Goal: Information Seeking & Learning: Learn about a topic

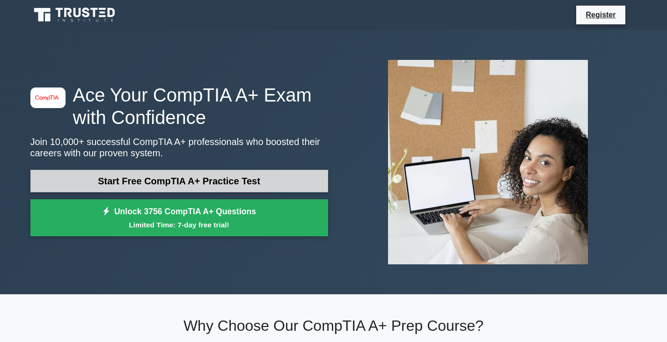
click at [240, 171] on link "Start Free CompTIA A+ Practice Test" at bounding box center [178, 181] width 297 height 22
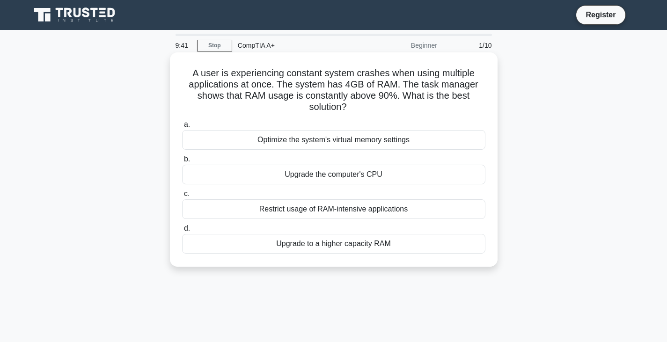
click at [365, 242] on div "Upgrade to a higher capacity RAM" at bounding box center [333, 244] width 303 height 20
click at [182, 232] on input "d. Upgrade to a higher capacity RAM" at bounding box center [182, 228] width 0 height 6
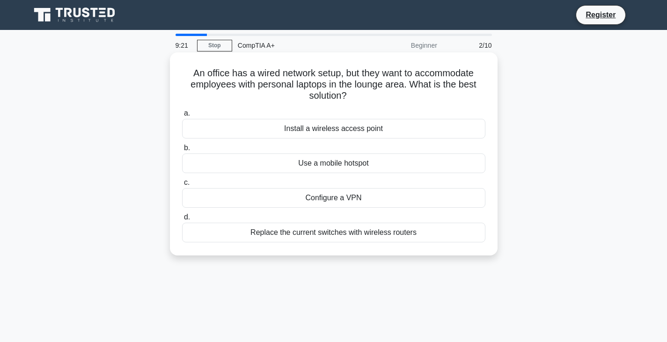
click at [385, 127] on div "Install a wireless access point" at bounding box center [333, 129] width 303 height 20
click at [182, 116] on input "a. Install a wireless access point" at bounding box center [182, 113] width 0 height 6
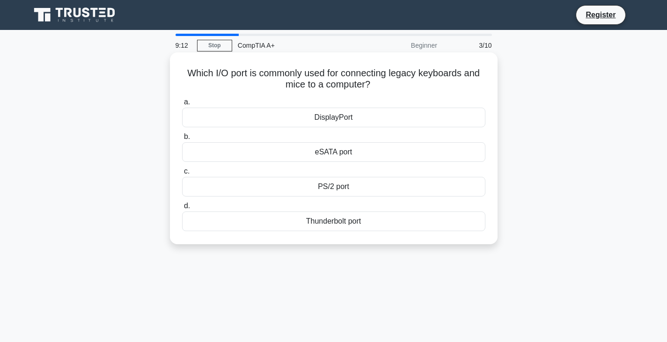
click at [354, 148] on div "eSATA port" at bounding box center [333, 152] width 303 height 20
click at [182, 140] on input "b. eSATA port" at bounding box center [182, 137] width 0 height 6
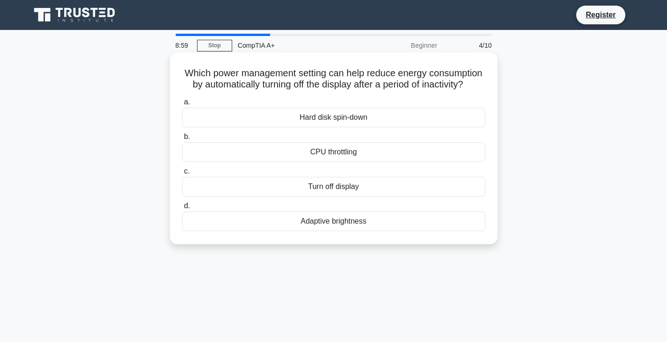
click at [357, 196] on div "Turn off display" at bounding box center [333, 187] width 303 height 20
click at [182, 174] on input "c. Turn off display" at bounding box center [182, 171] width 0 height 6
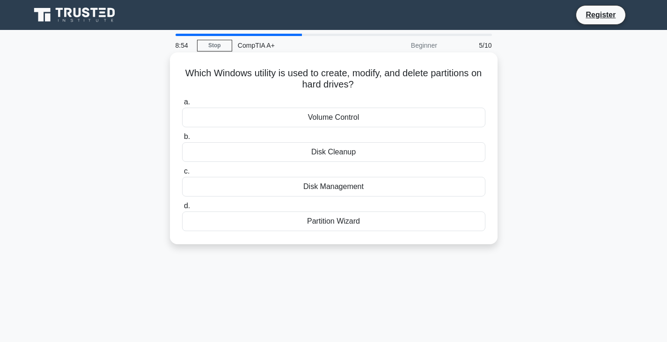
click at [378, 186] on div "Disk Management" at bounding box center [333, 187] width 303 height 20
click at [182, 174] on input "c. Disk Management" at bounding box center [182, 171] width 0 height 6
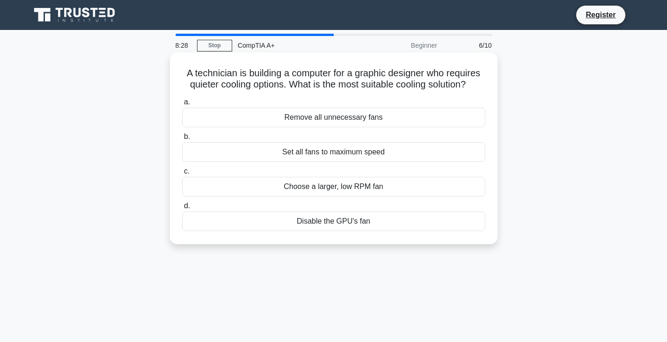
click at [406, 151] on div "Set all fans to maximum speed" at bounding box center [333, 152] width 303 height 20
click at [182, 140] on input "b. Set all fans to maximum speed" at bounding box center [182, 137] width 0 height 6
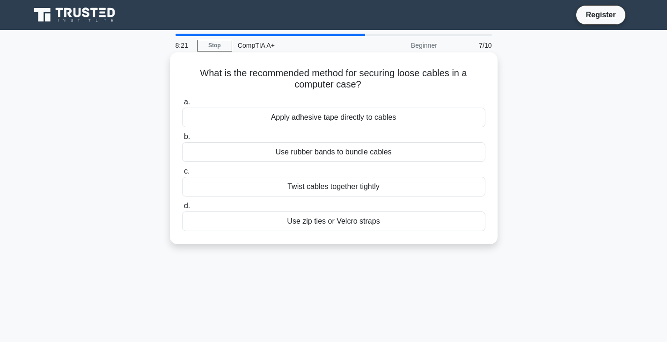
click at [386, 189] on div "Twist cables together tightly" at bounding box center [333, 187] width 303 height 20
click at [182, 174] on input "c. Twist cables together tightly" at bounding box center [182, 171] width 0 height 6
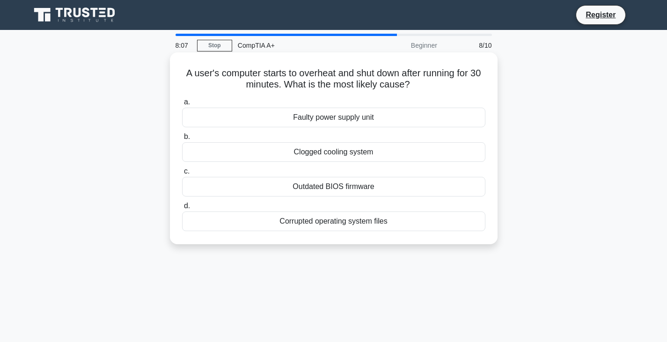
click at [386, 187] on div "Outdated BIOS firmware" at bounding box center [333, 187] width 303 height 20
click at [182, 174] on input "c. Outdated BIOS firmware" at bounding box center [182, 171] width 0 height 6
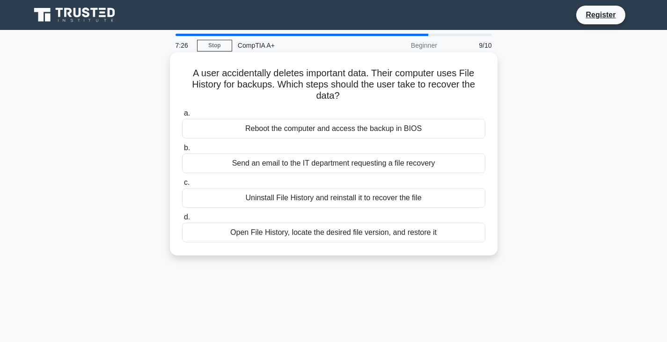
click at [386, 126] on div "Reboot the computer and access the backup in BIOS" at bounding box center [333, 129] width 303 height 20
click at [182, 116] on input "a. Reboot the computer and access the backup in BIOS" at bounding box center [182, 113] width 0 height 6
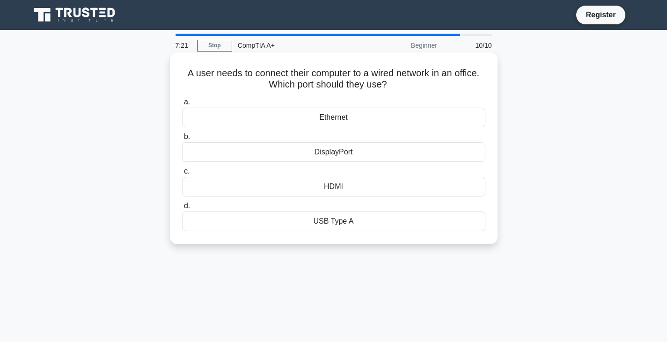
click at [386, 127] on div "Ethernet" at bounding box center [333, 118] width 303 height 20
click at [182, 105] on input "a. Ethernet" at bounding box center [182, 102] width 0 height 6
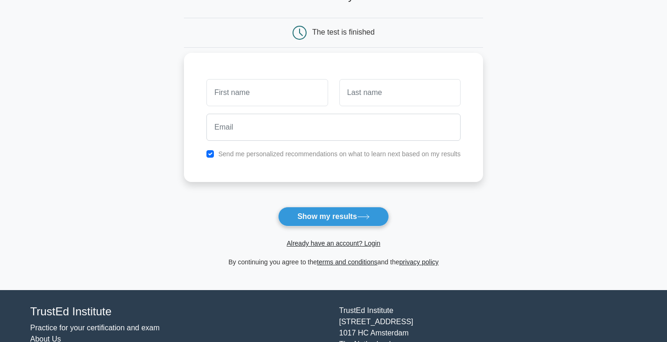
scroll to position [129, 0]
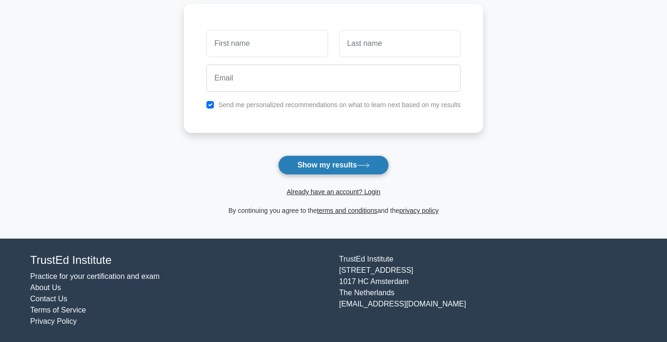
click at [355, 167] on button "Show my results" at bounding box center [333, 165] width 110 height 20
type input "Jenis"
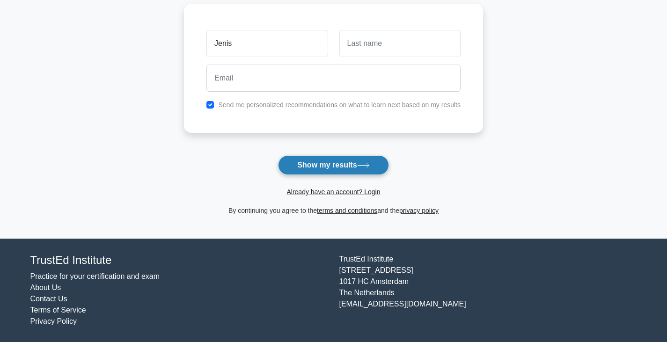
click at [365, 167] on icon at bounding box center [363, 165] width 13 height 5
type input "[PERSON_NAME]"
click at [366, 165] on icon at bounding box center [363, 165] width 13 height 5
click at [366, 164] on icon at bounding box center [363, 165] width 13 height 5
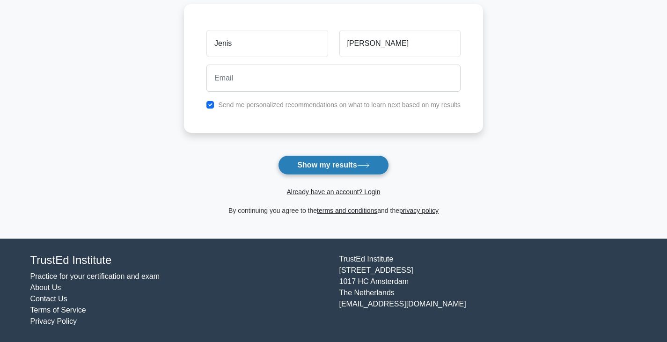
click at [366, 164] on icon at bounding box center [363, 165] width 13 height 5
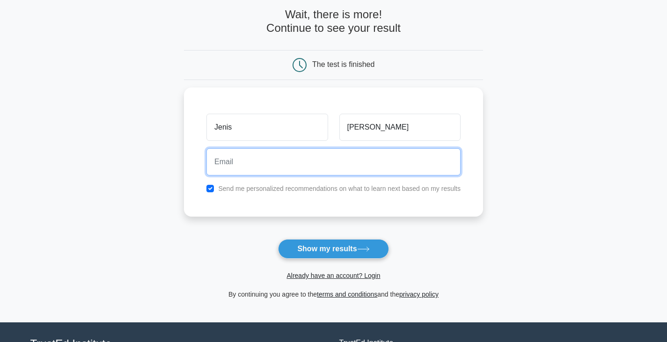
scroll to position [0, 0]
